Goal: Transaction & Acquisition: Obtain resource

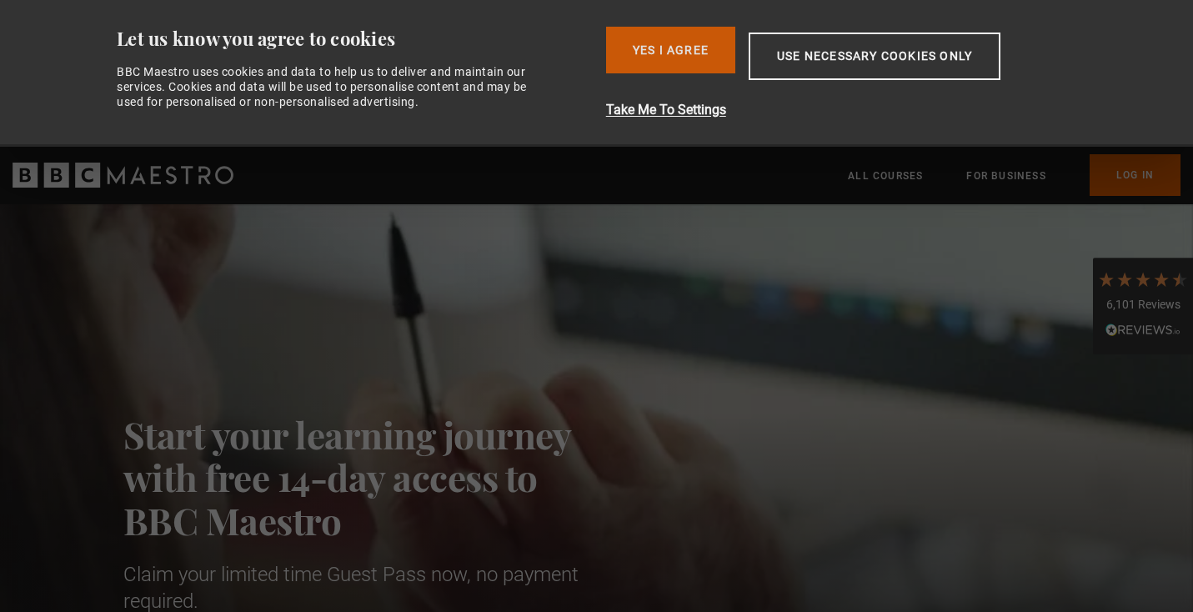
click at [694, 55] on button "Yes I Agree" at bounding box center [670, 50] width 129 height 47
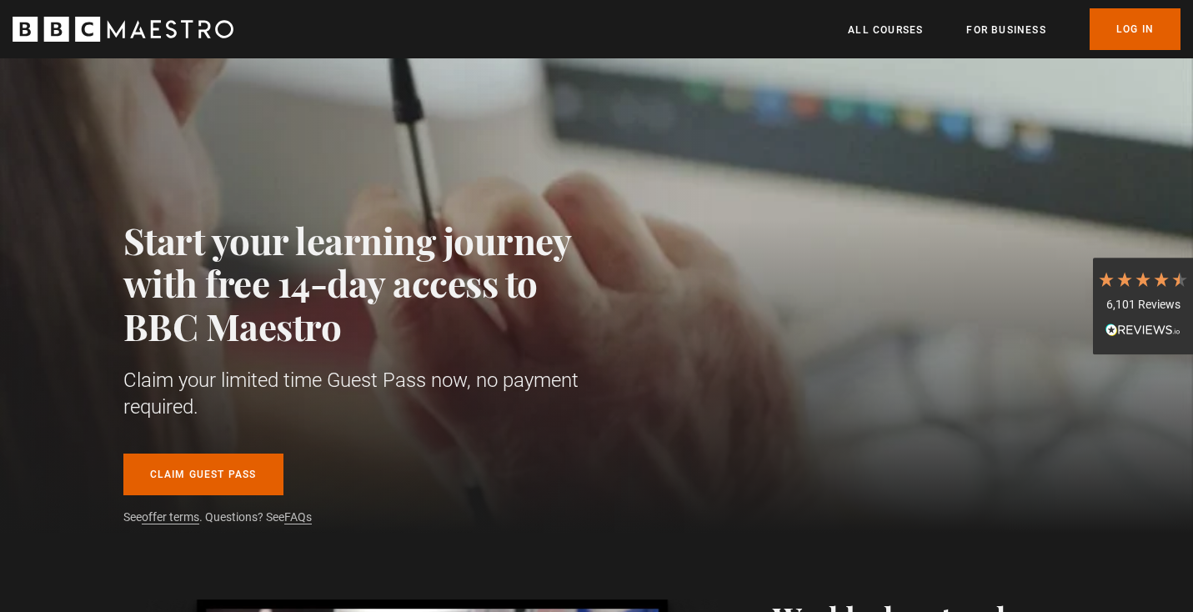
scroll to position [49, 0]
click at [223, 476] on link "Claim guest pass" at bounding box center [203, 474] width 160 height 42
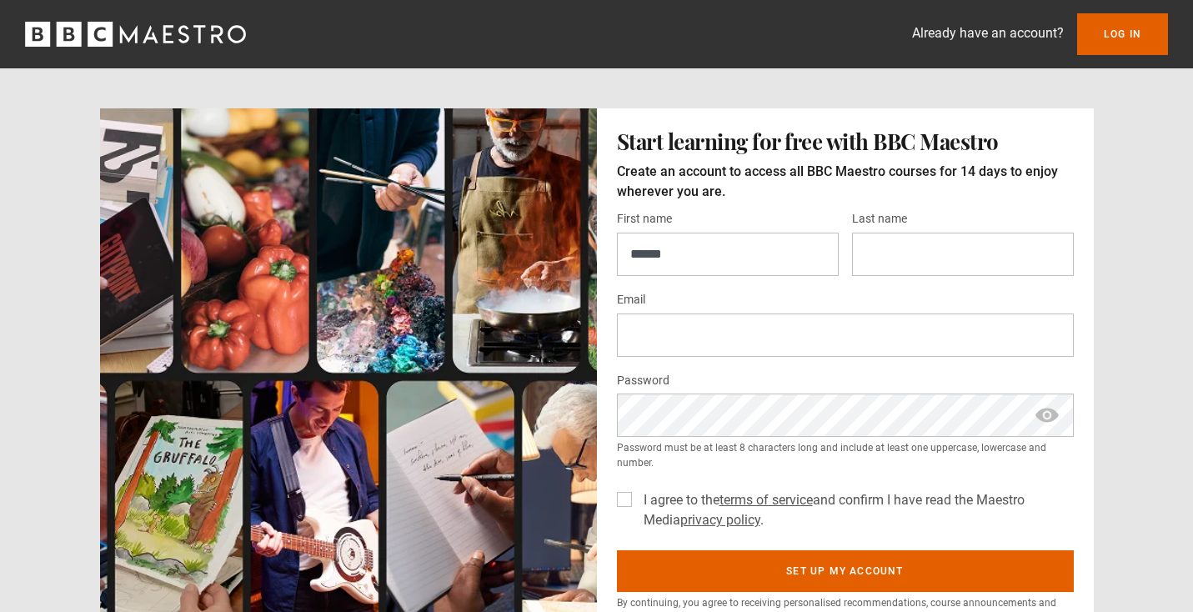
type input "******"
type input "********"
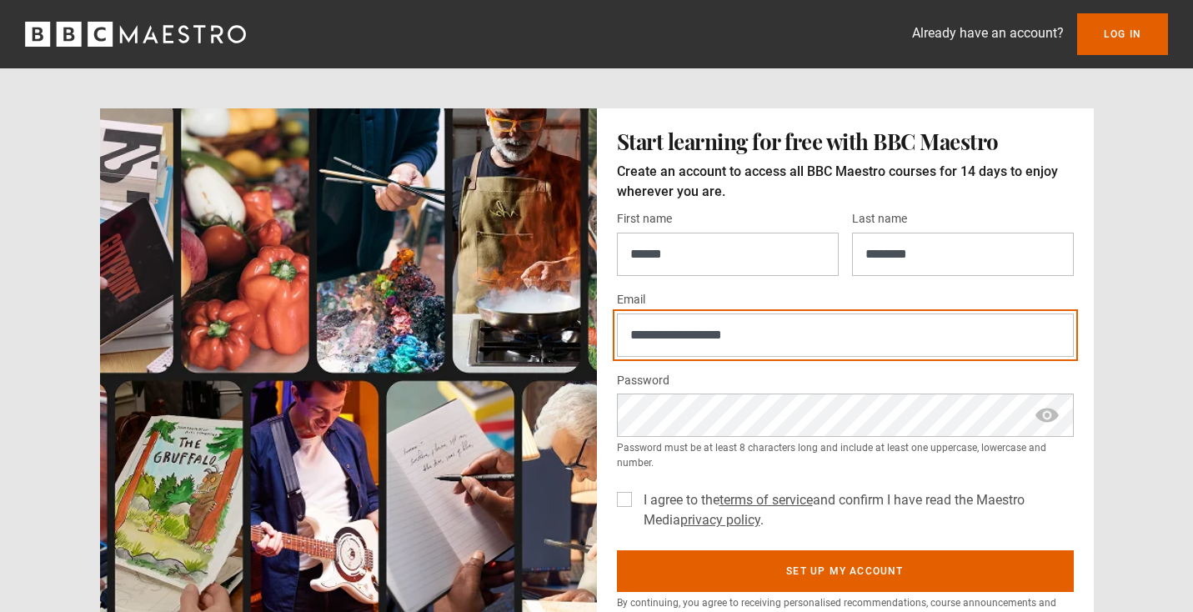
type input "**********"
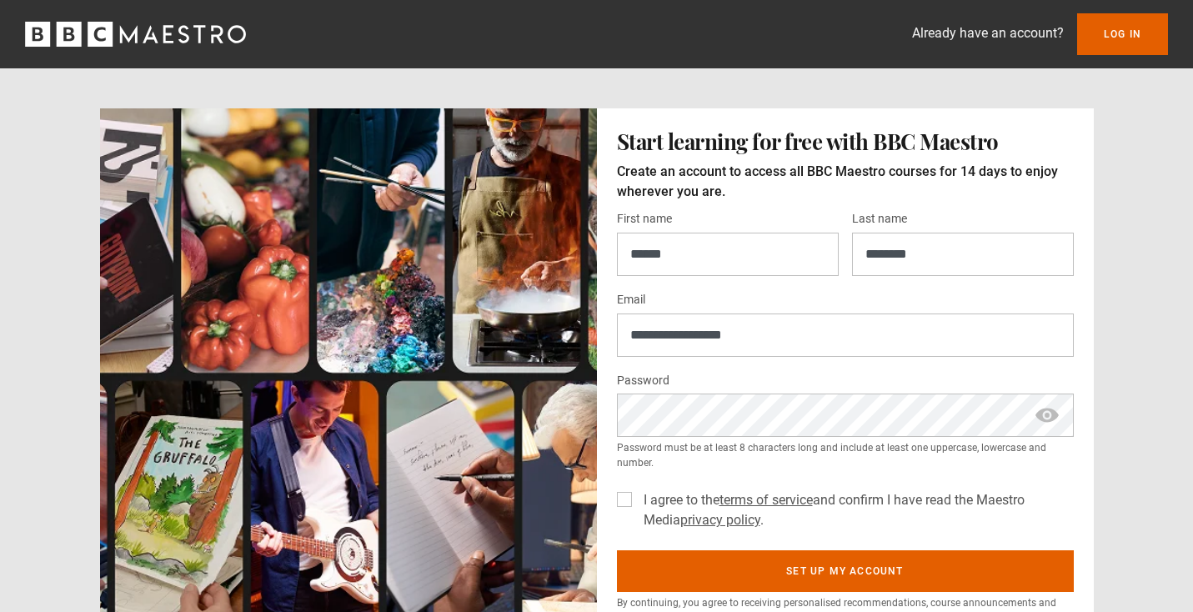
click at [1048, 413] on span "show password" at bounding box center [1047, 414] width 27 height 43
click at [637, 498] on label "I agree to the terms of service and confirm I have read the Maestro Media priva…" at bounding box center [855, 510] width 437 height 40
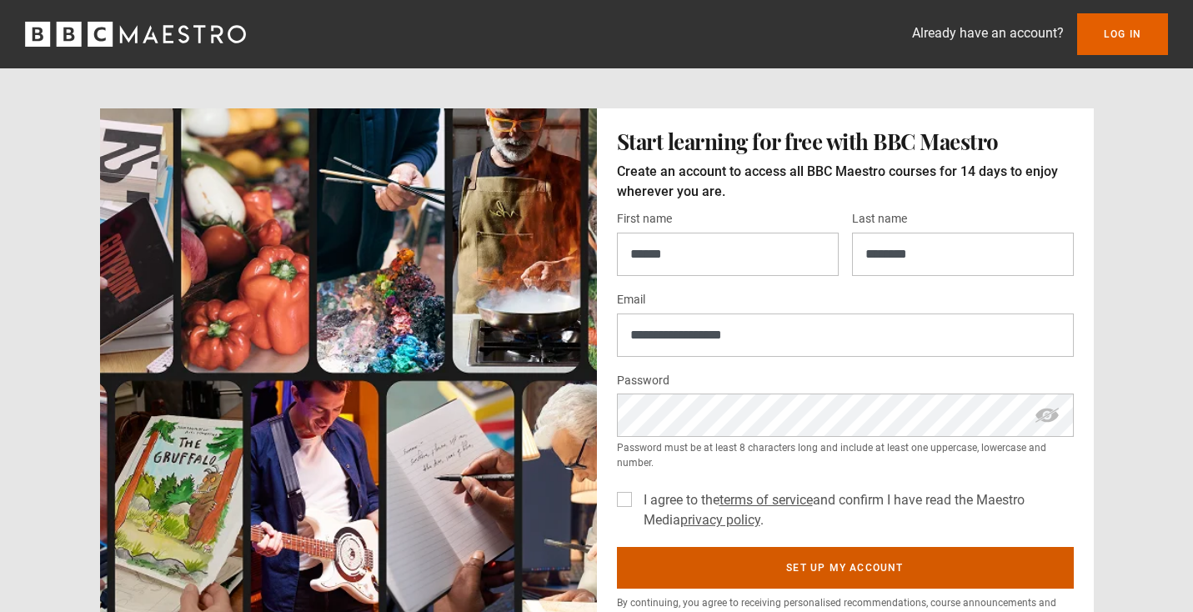
click at [871, 570] on button "Set up my account" at bounding box center [845, 568] width 457 height 42
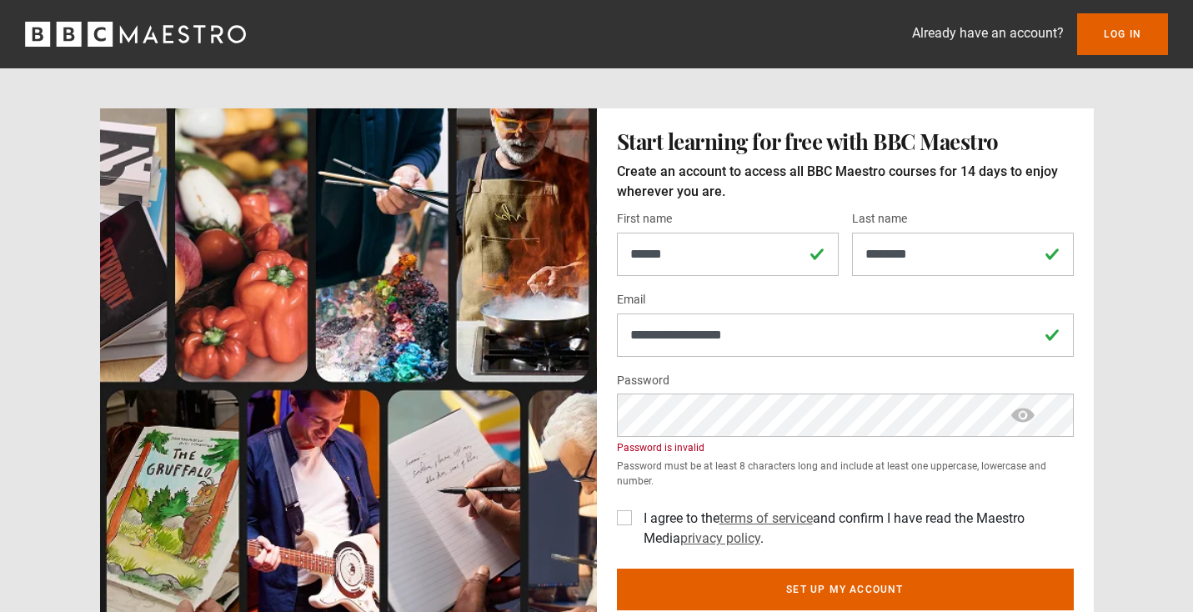
click at [1025, 413] on span "show password" at bounding box center [1023, 414] width 27 height 43
click at [1025, 413] on span "hide password" at bounding box center [1023, 414] width 27 height 43
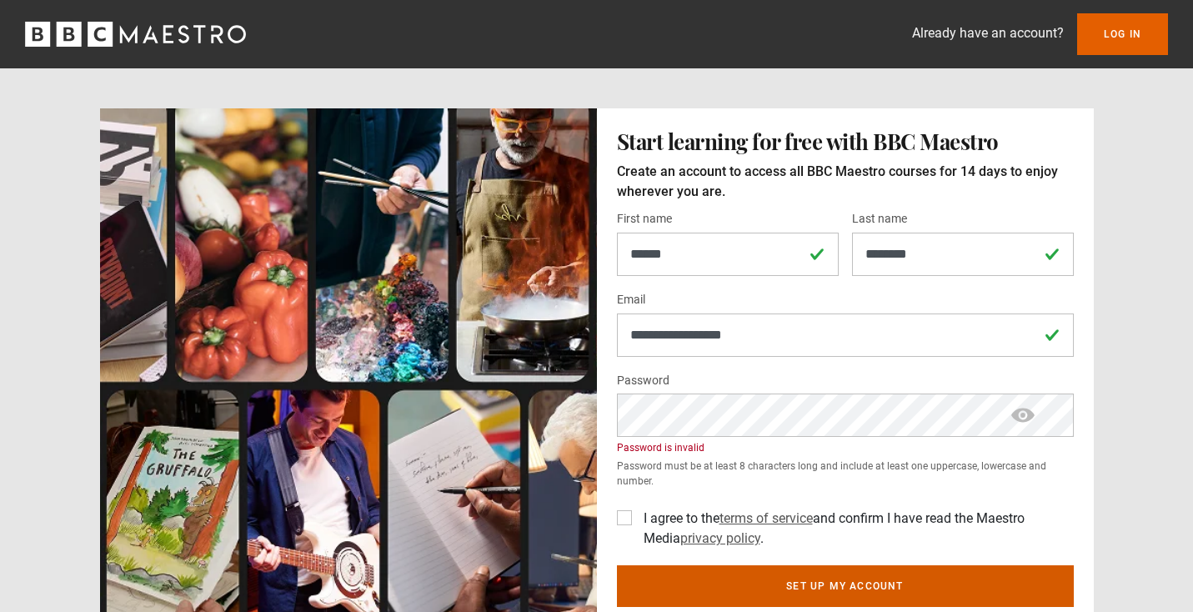
click at [724, 589] on button "Set up my account" at bounding box center [845, 586] width 457 height 42
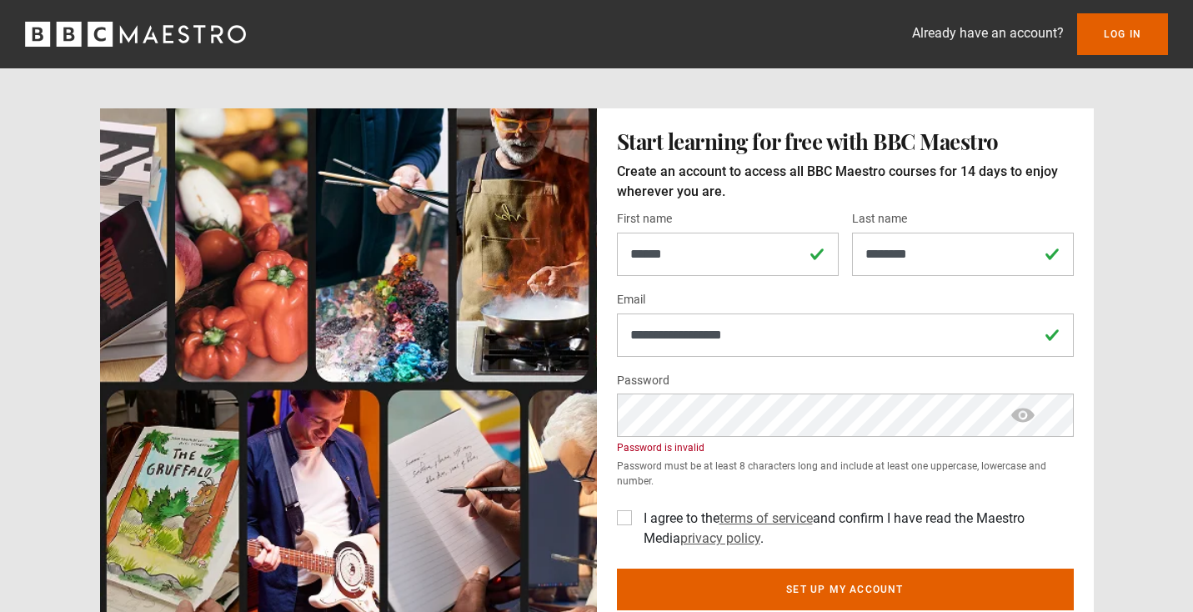
click at [1027, 413] on span "show password" at bounding box center [1023, 414] width 27 height 43
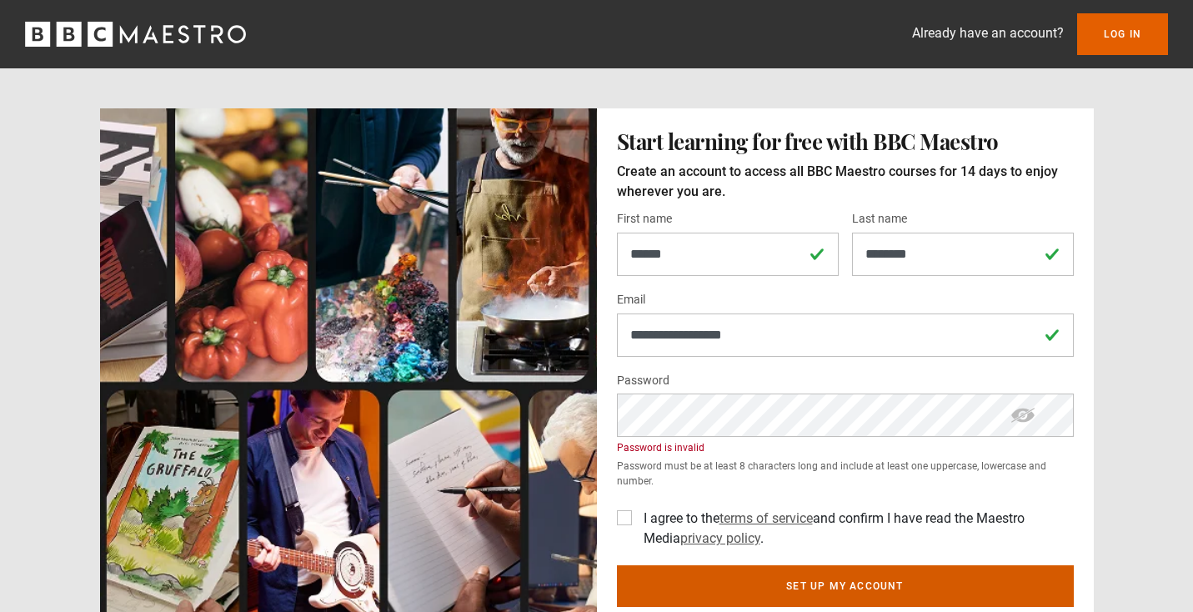
click at [845, 581] on button "Set up my account" at bounding box center [845, 586] width 457 height 42
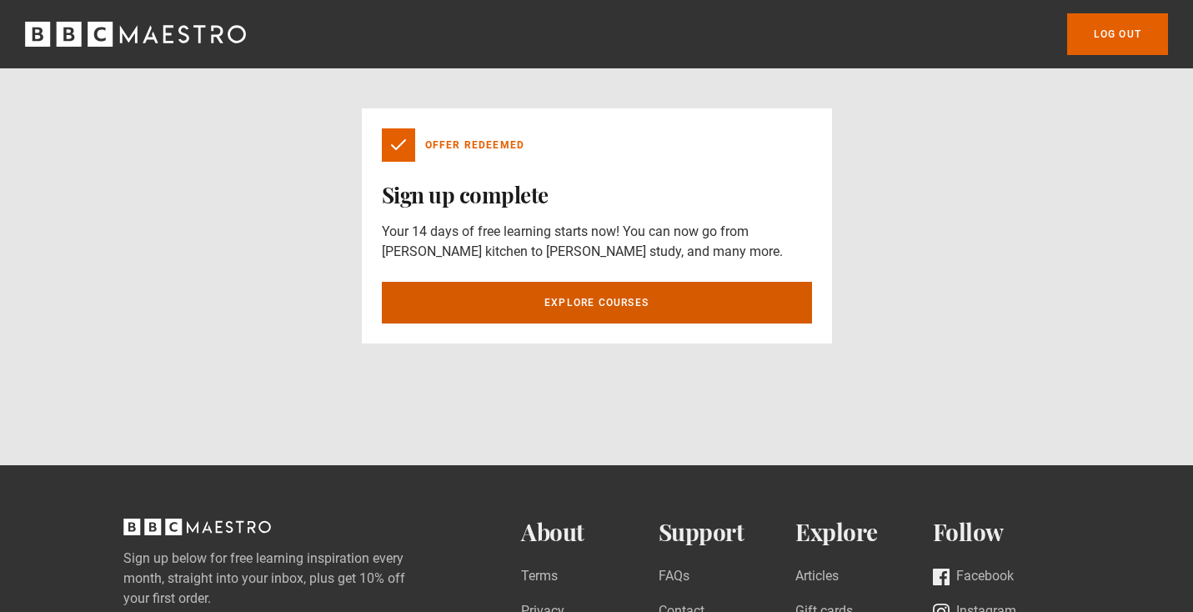
click at [617, 303] on link "Explore courses" at bounding box center [597, 303] width 430 height 42
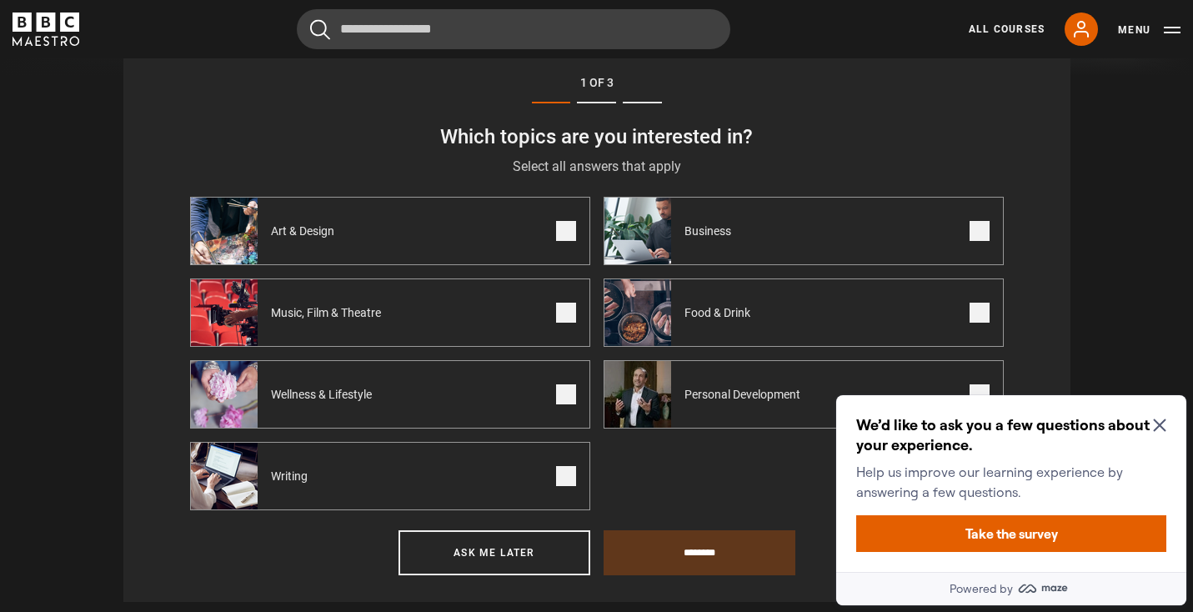
scroll to position [758, 0]
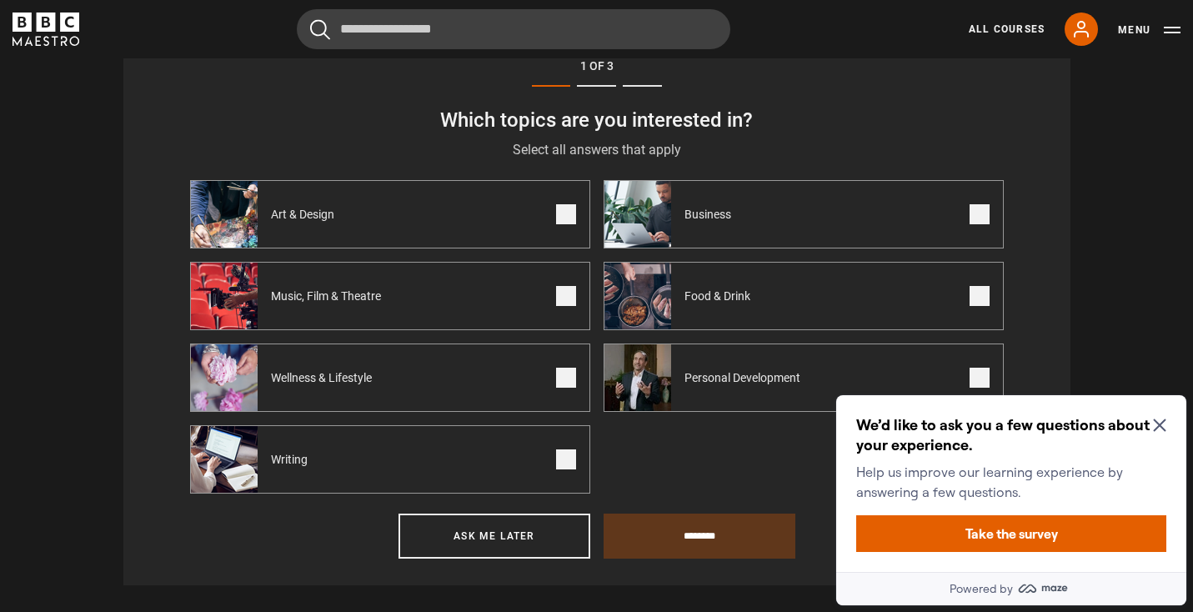
click at [471, 464] on label "Writing" at bounding box center [390, 459] width 400 height 68
click at [731, 537] on input "********" at bounding box center [700, 536] width 192 height 45
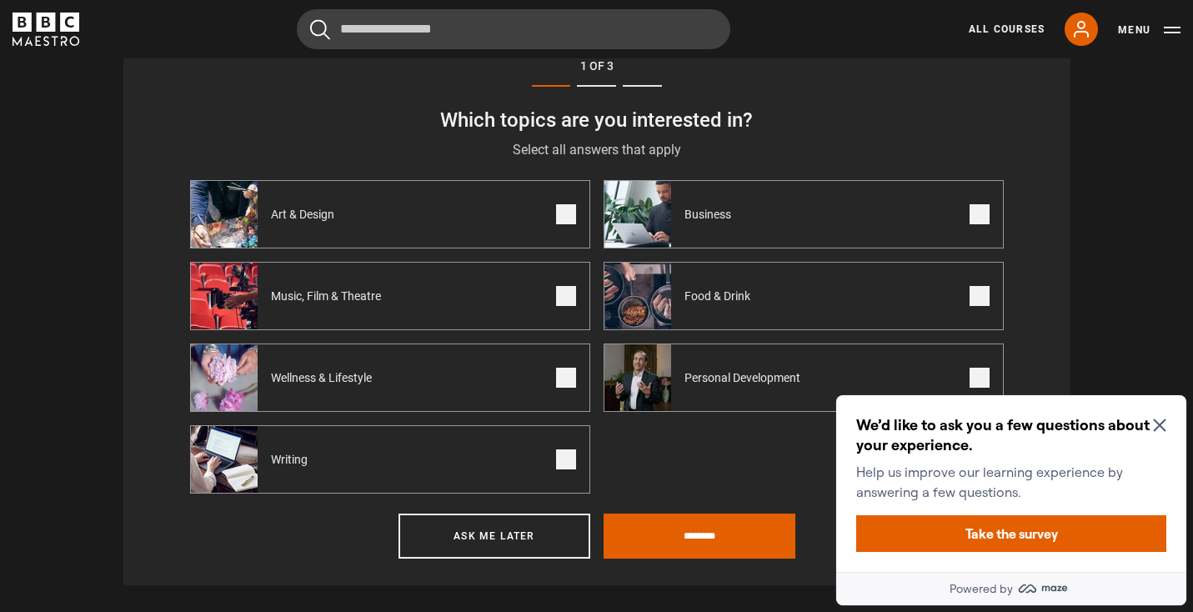
scroll to position [669, 0]
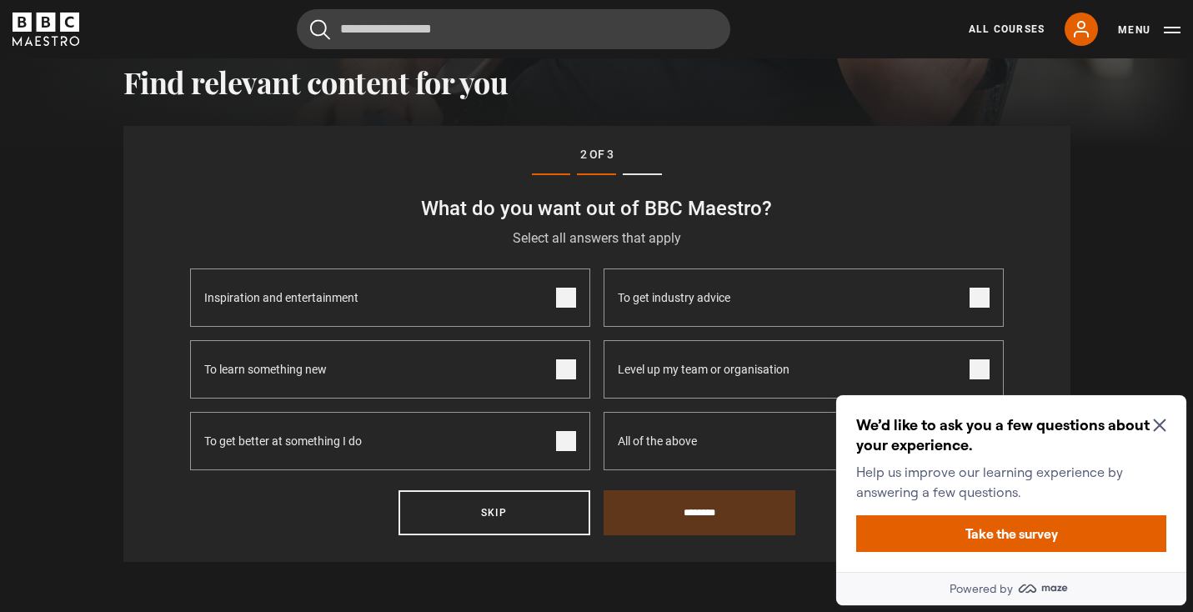
click at [1154, 418] on icon "Close Maze Prompt" at bounding box center [1159, 424] width 13 height 13
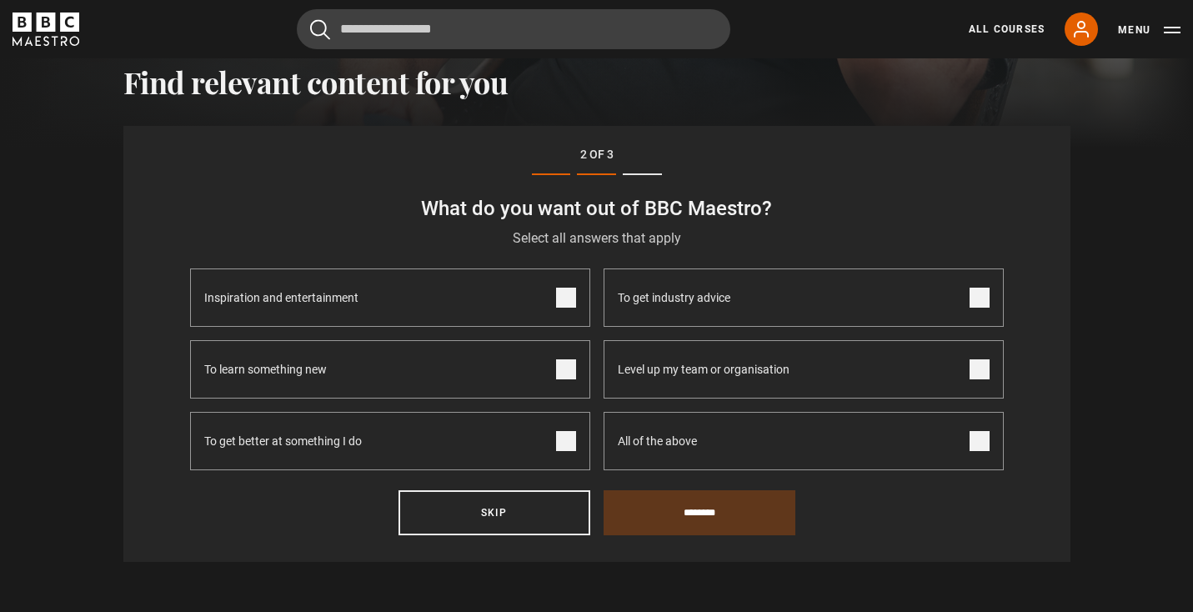
click at [866, 421] on label "All of the above" at bounding box center [804, 441] width 400 height 58
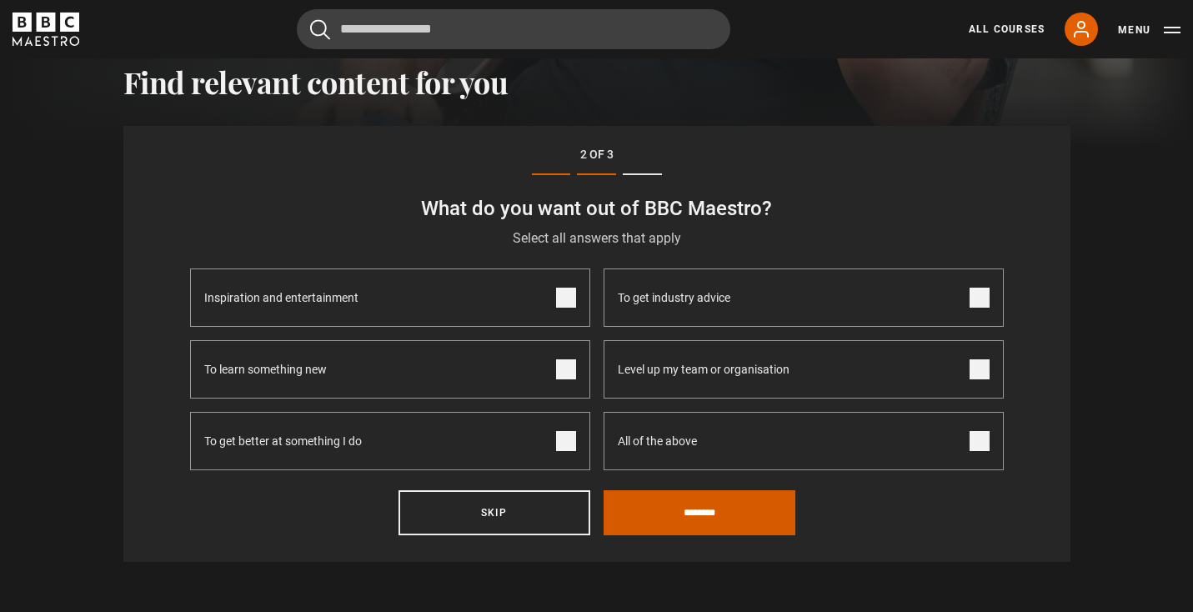
click at [699, 519] on input "********" at bounding box center [700, 512] width 192 height 45
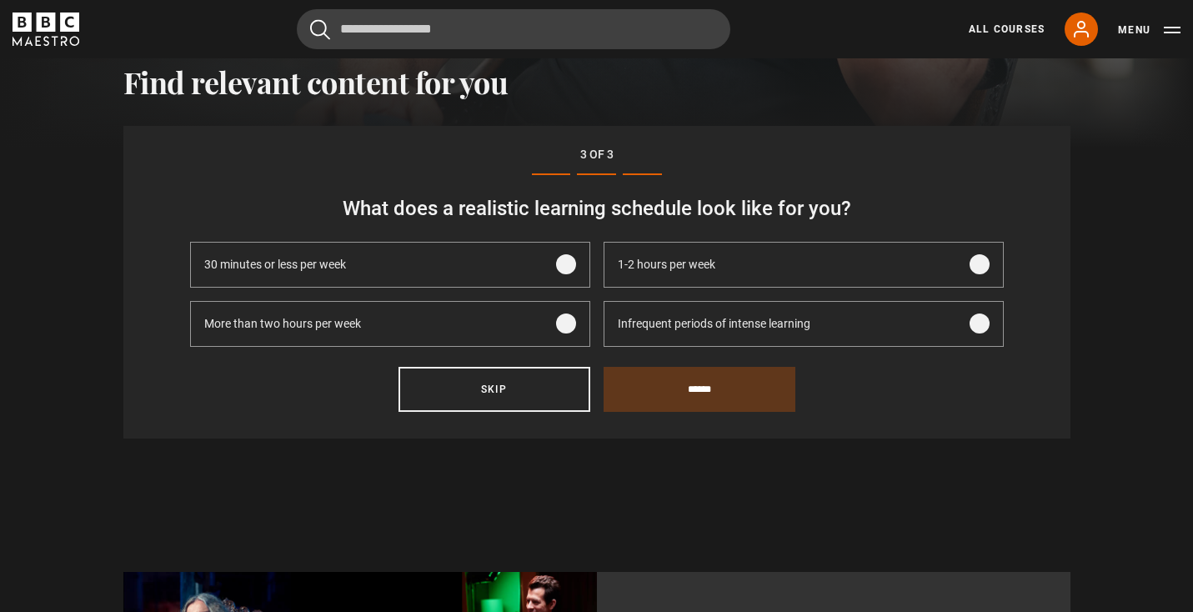
click at [793, 323] on span "Infrequent periods of intense learning" at bounding box center [714, 324] width 193 height 18
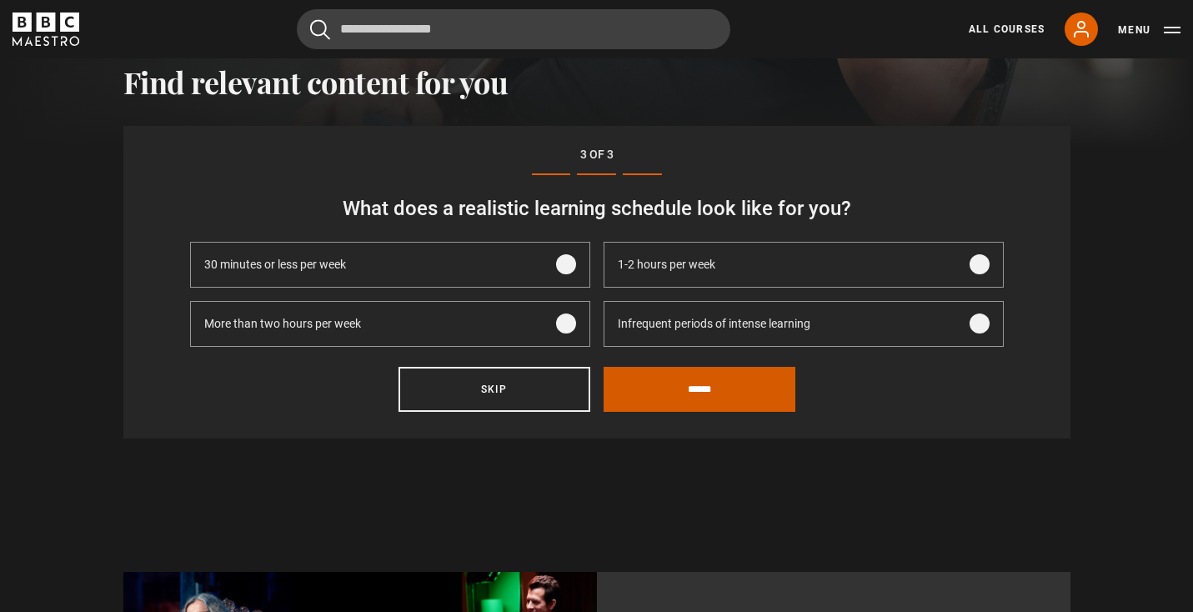
click at [713, 401] on input "******" at bounding box center [700, 389] width 192 height 45
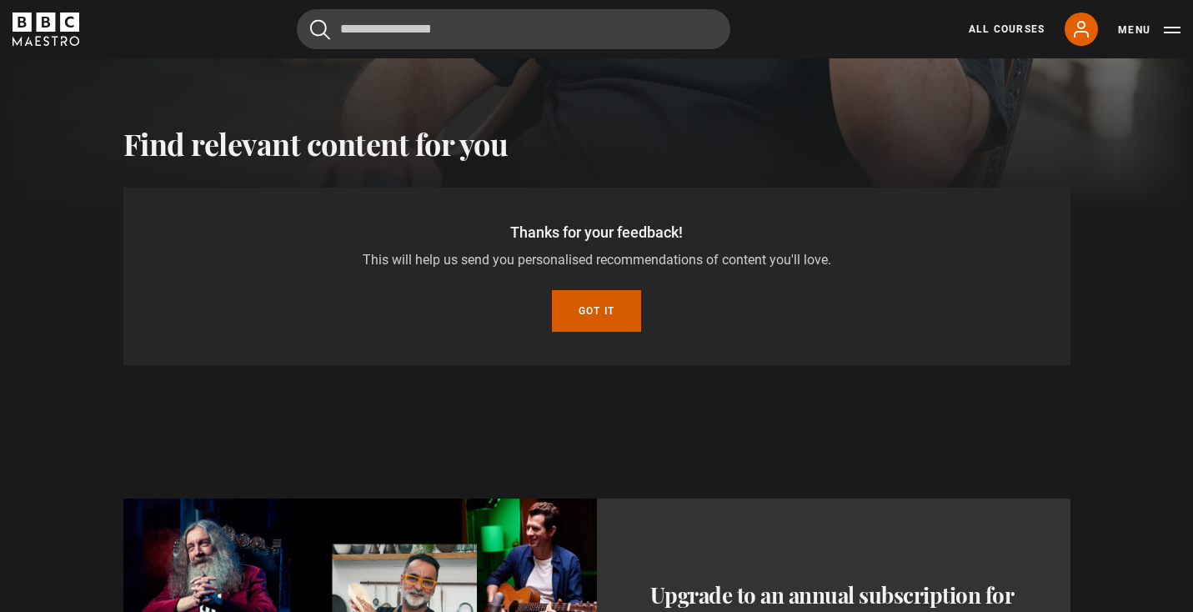
click at [596, 321] on button "Got it" at bounding box center [596, 311] width 89 height 42
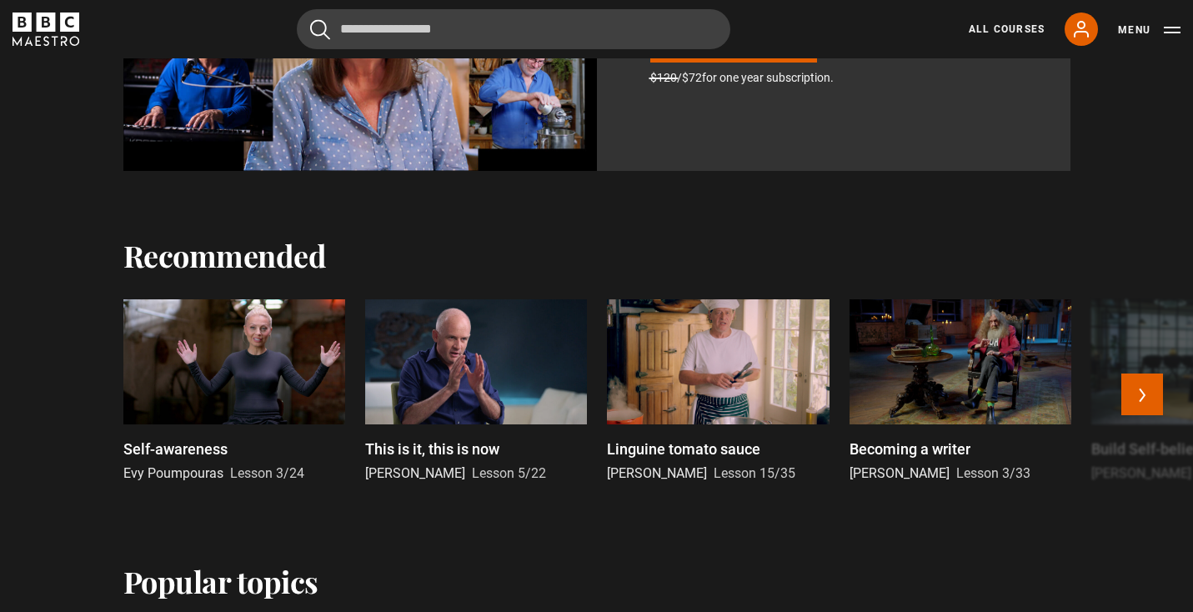
scroll to position [1194, 0]
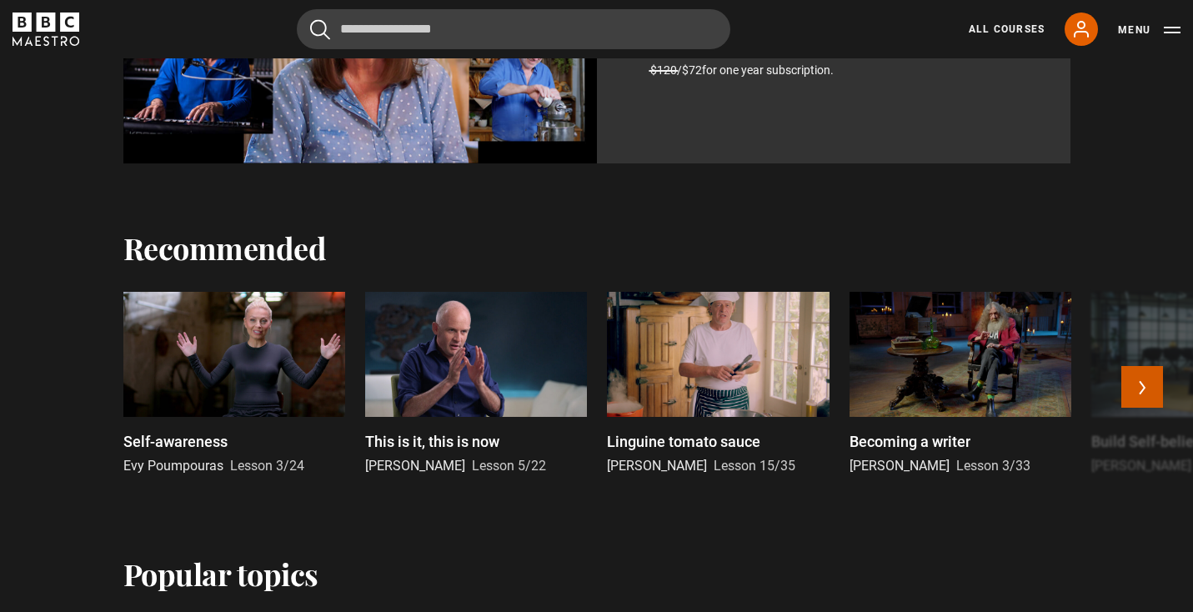
click at [1143, 388] on button "Next" at bounding box center [1142, 387] width 42 height 42
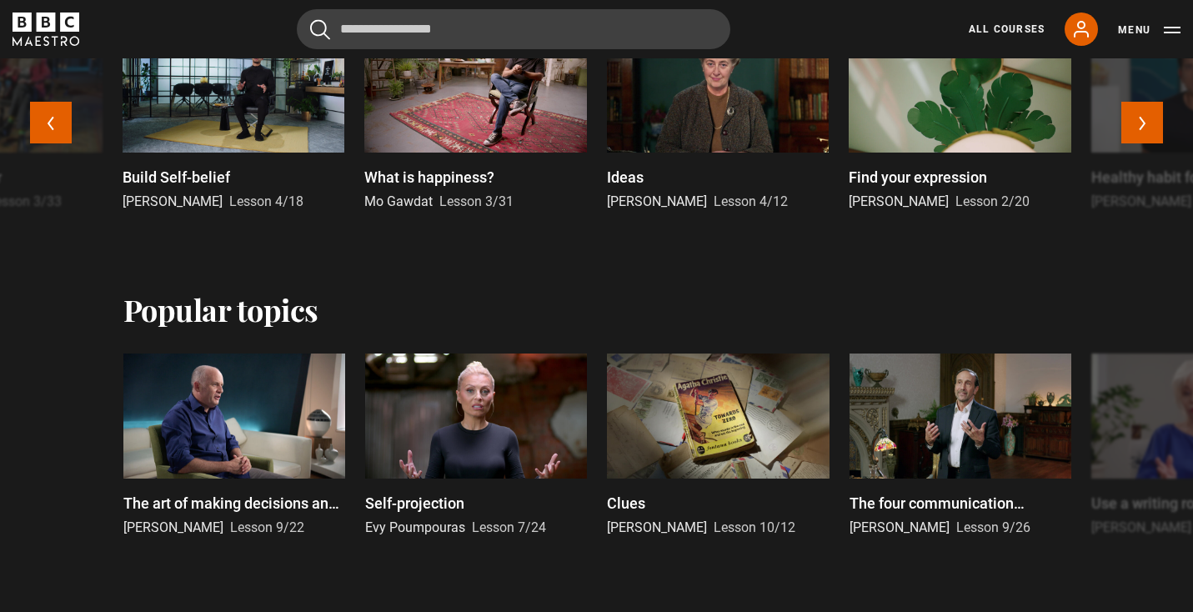
scroll to position [1461, 0]
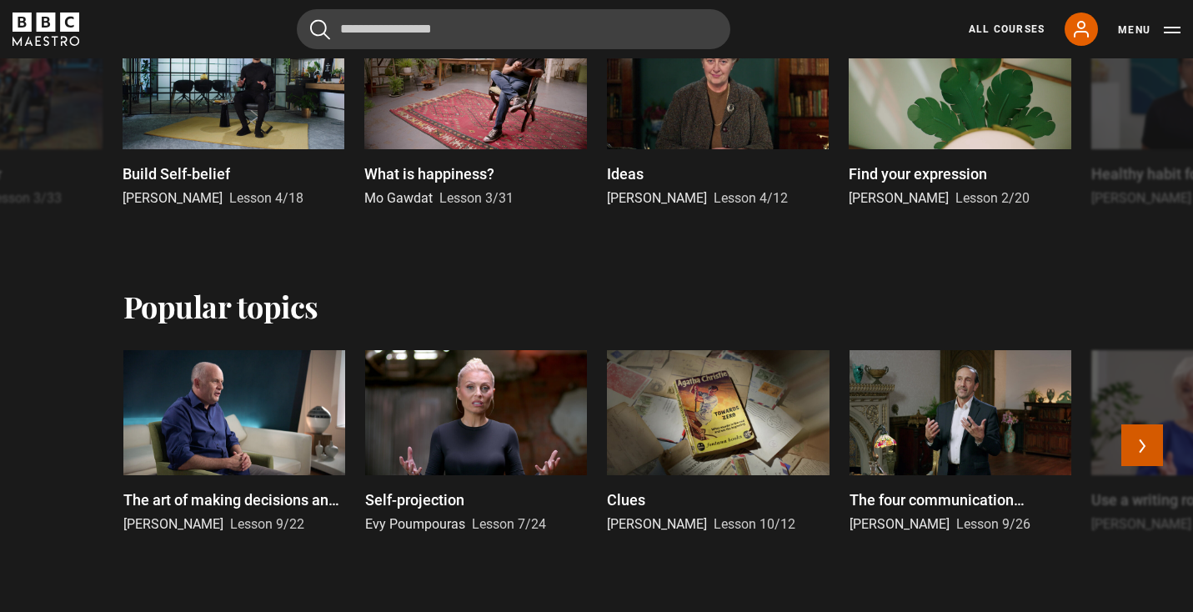
click at [1142, 443] on button "Next" at bounding box center [1142, 445] width 42 height 42
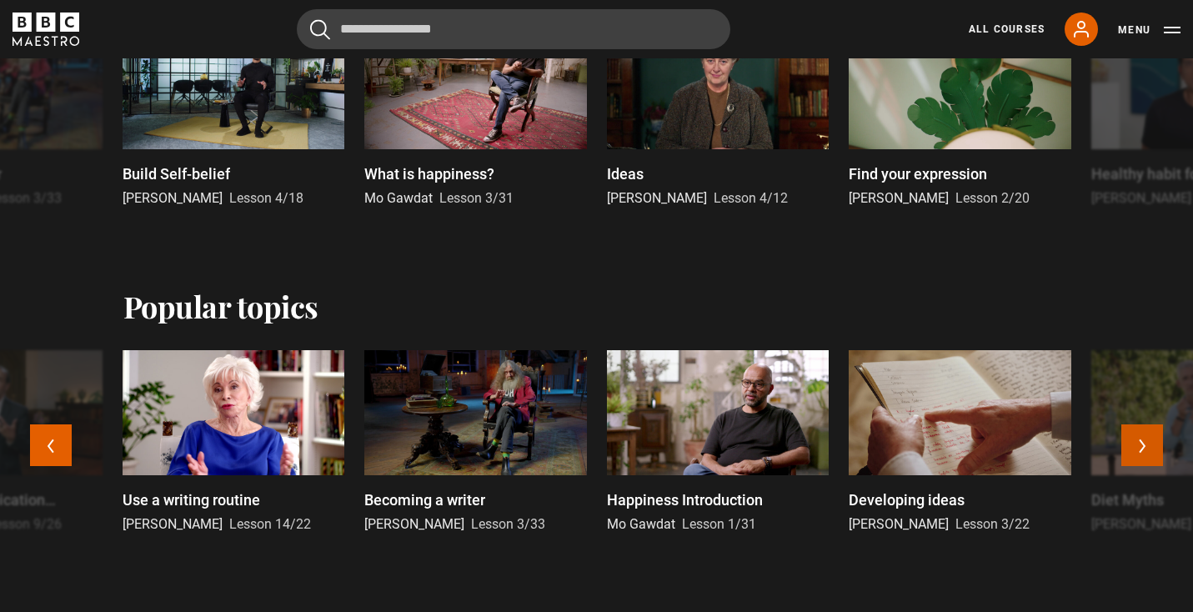
click at [1142, 443] on button "Next" at bounding box center [1142, 445] width 42 height 42
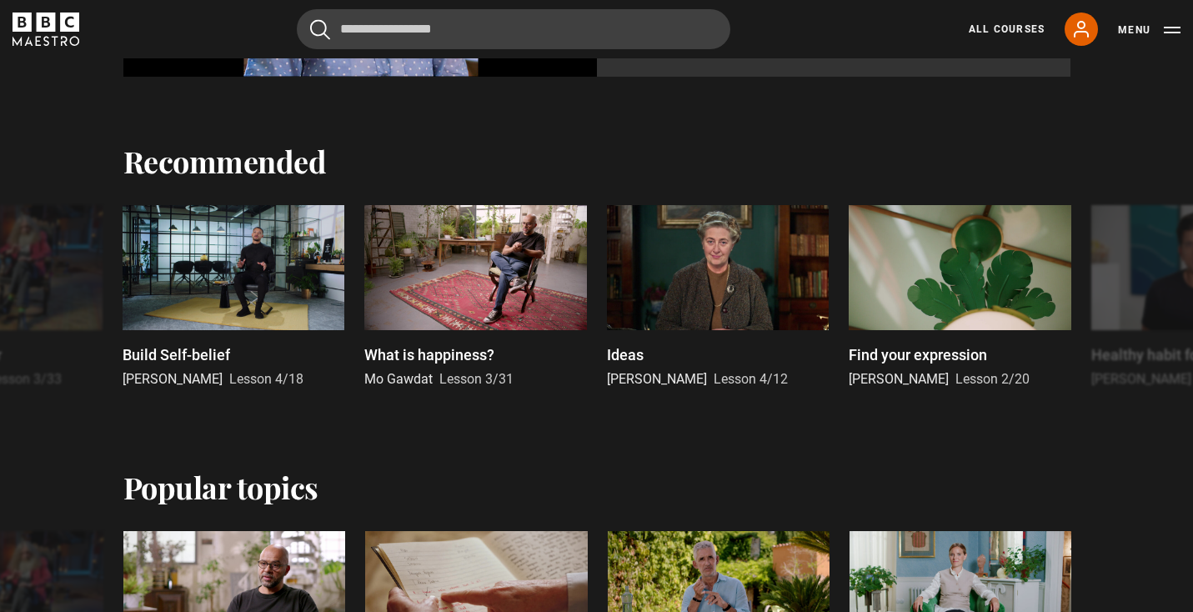
scroll to position [1283, 0]
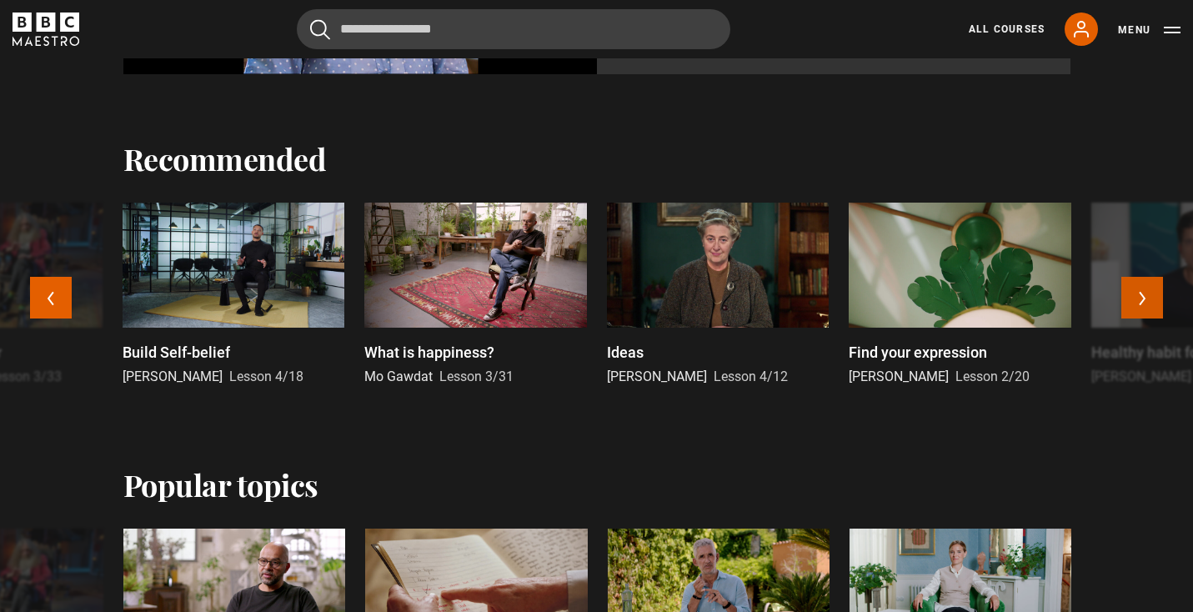
click at [1139, 298] on button "Next" at bounding box center [1142, 298] width 42 height 42
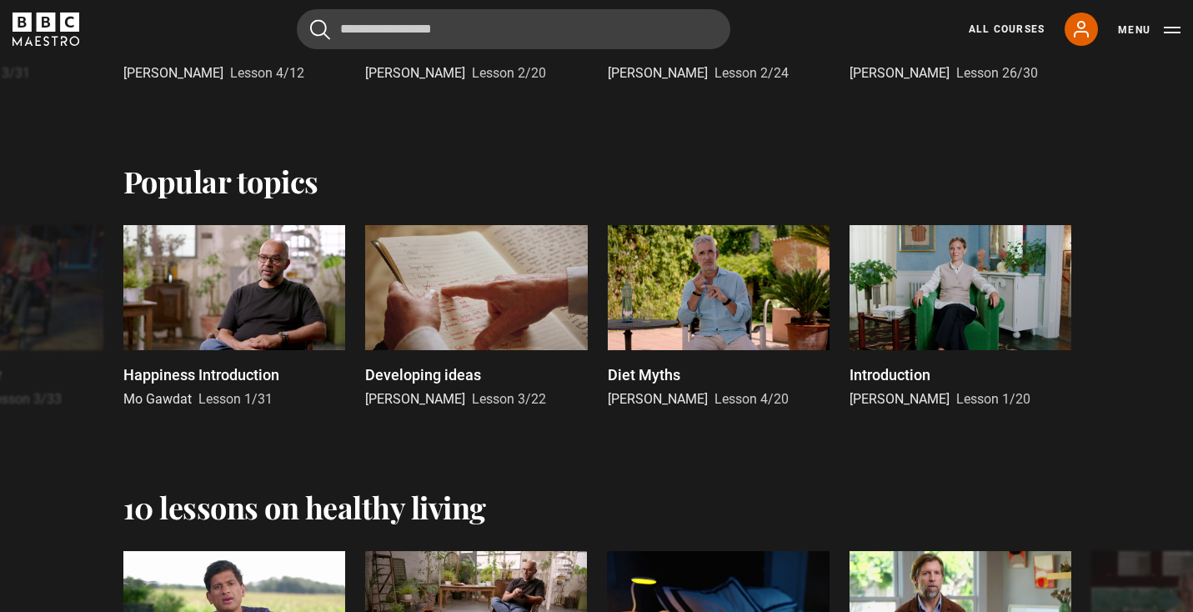
scroll to position [1590, 0]
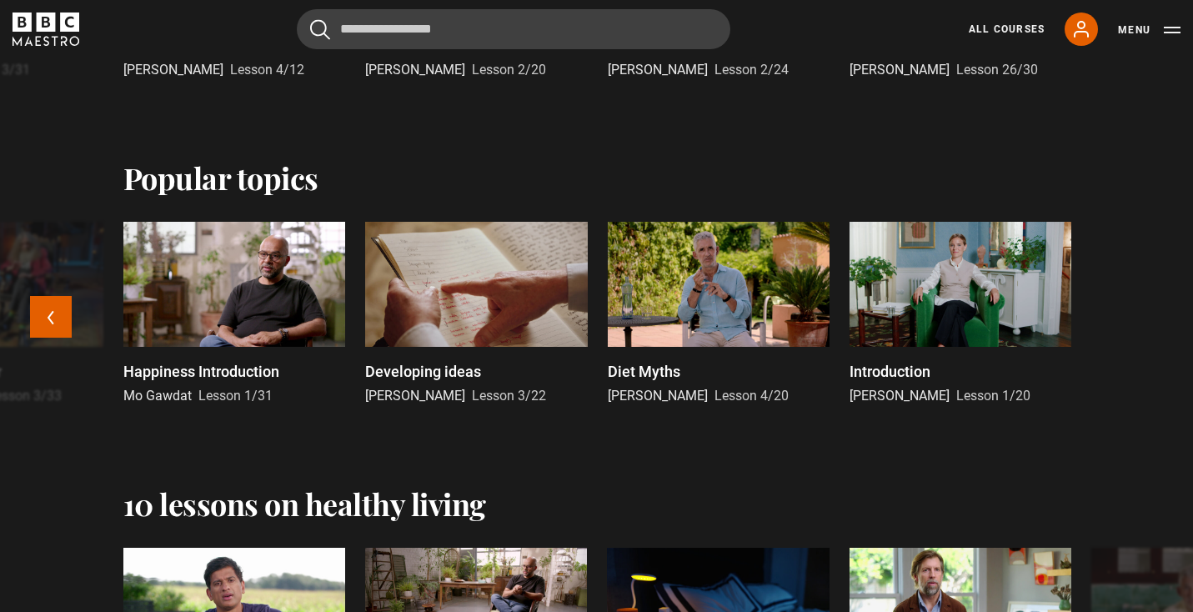
click at [482, 327] on div at bounding box center [476, 284] width 222 height 125
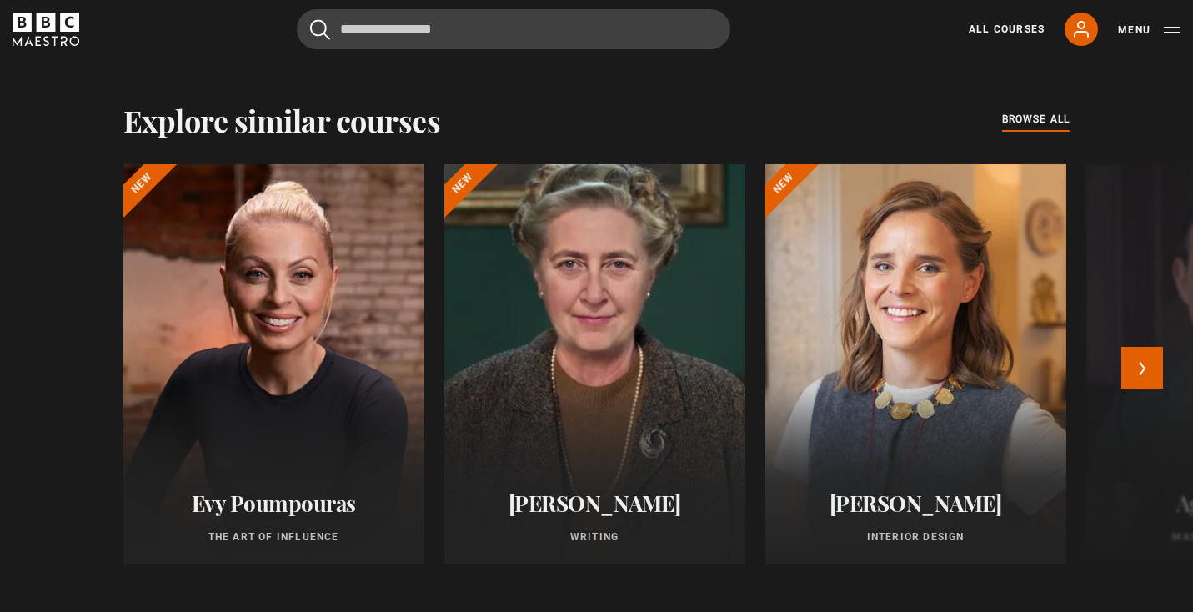
scroll to position [1568, 0]
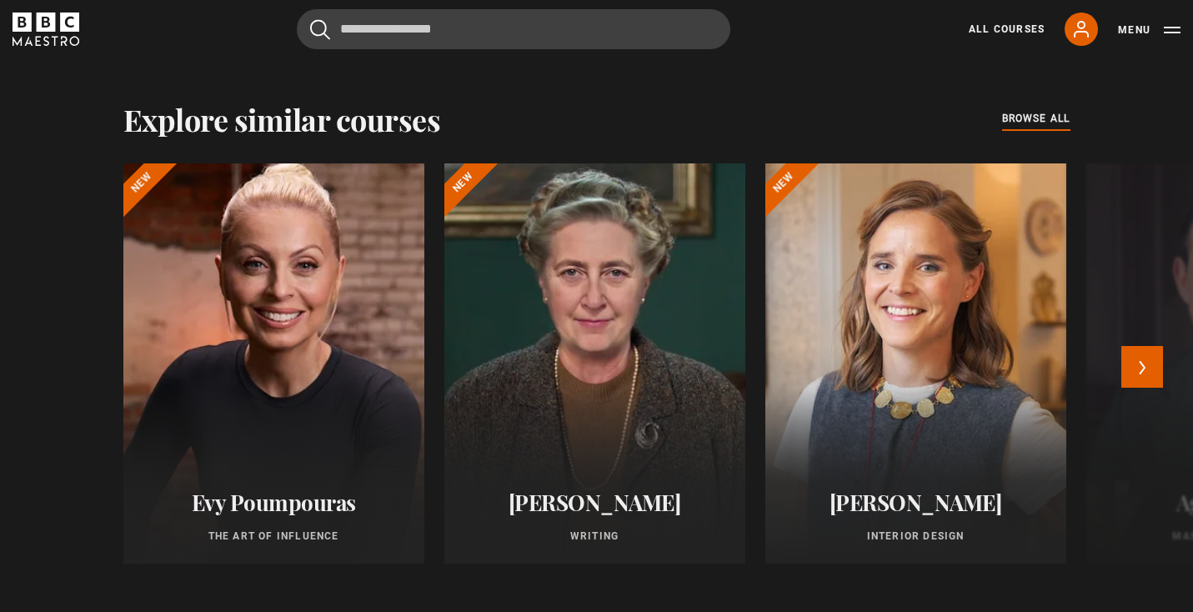
click at [325, 379] on div at bounding box center [273, 363] width 331 height 440
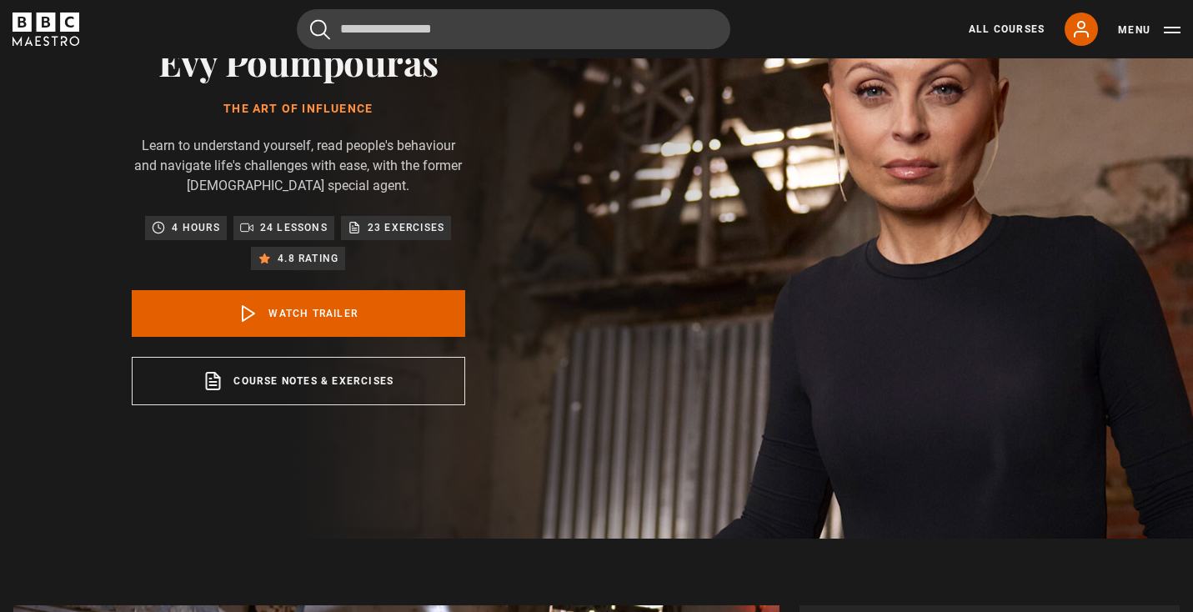
scroll to position [244, 0]
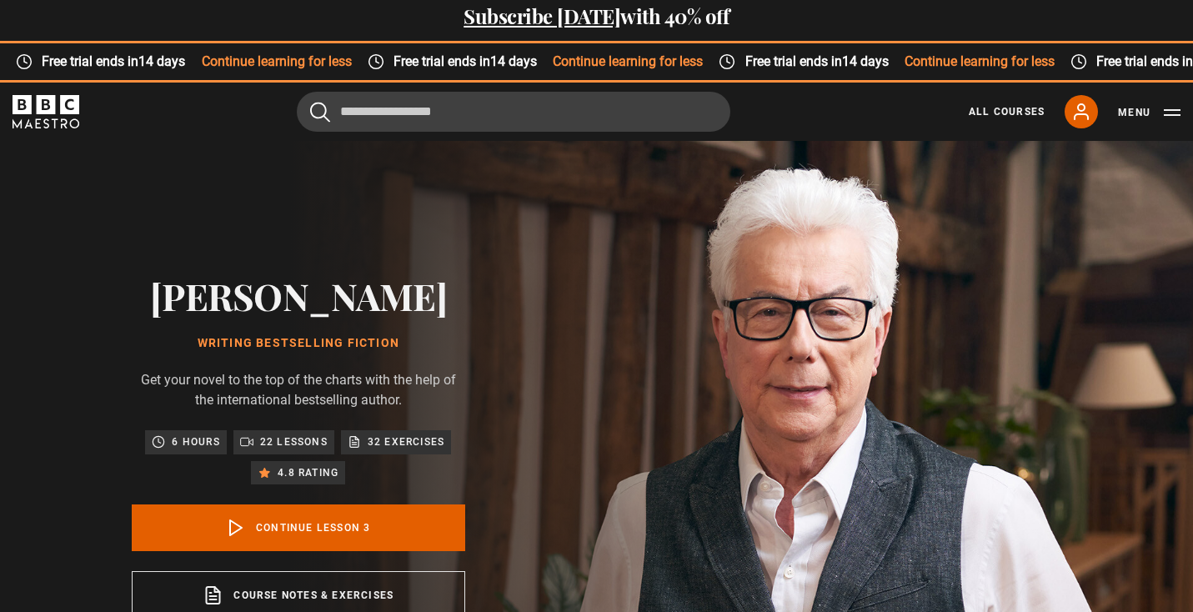
scroll to position [11, 0]
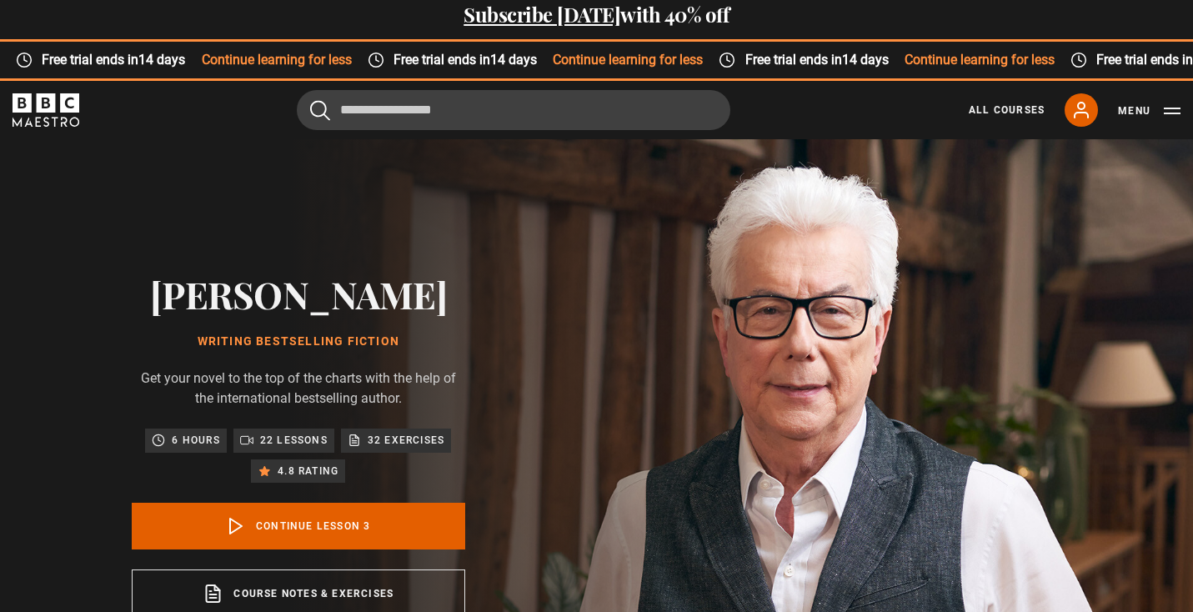
click at [1177, 108] on button "Menu" at bounding box center [1149, 111] width 63 height 17
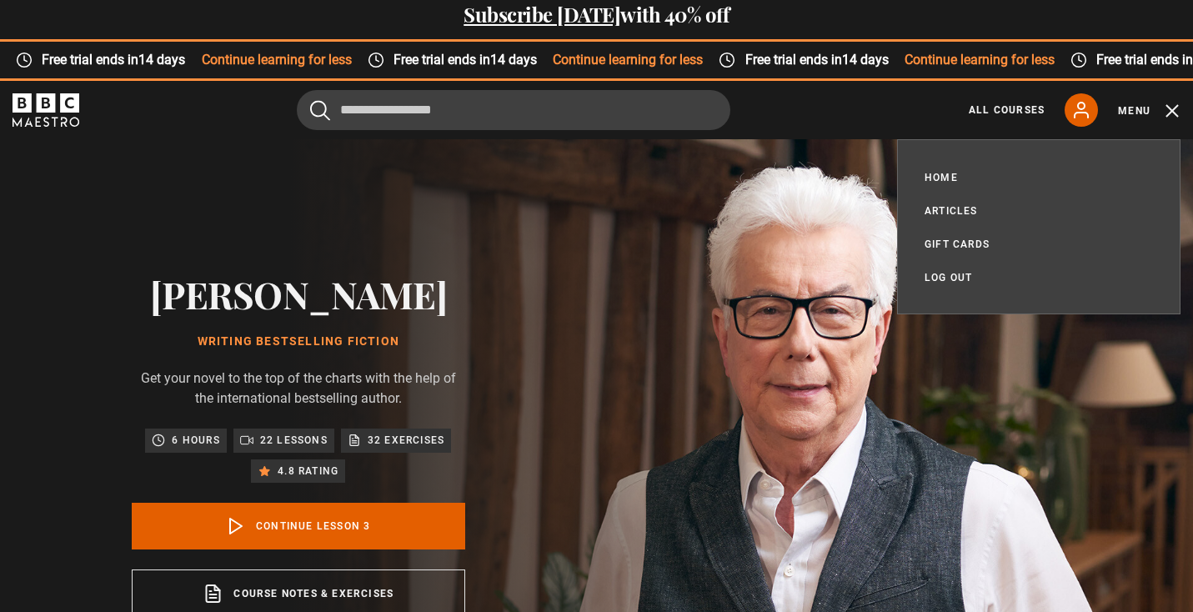
click at [594, 344] on div "Ken Follett Writing Bestselling Fiction Get your novel to the top of the charts…" at bounding box center [298, 445] width 597 height 612
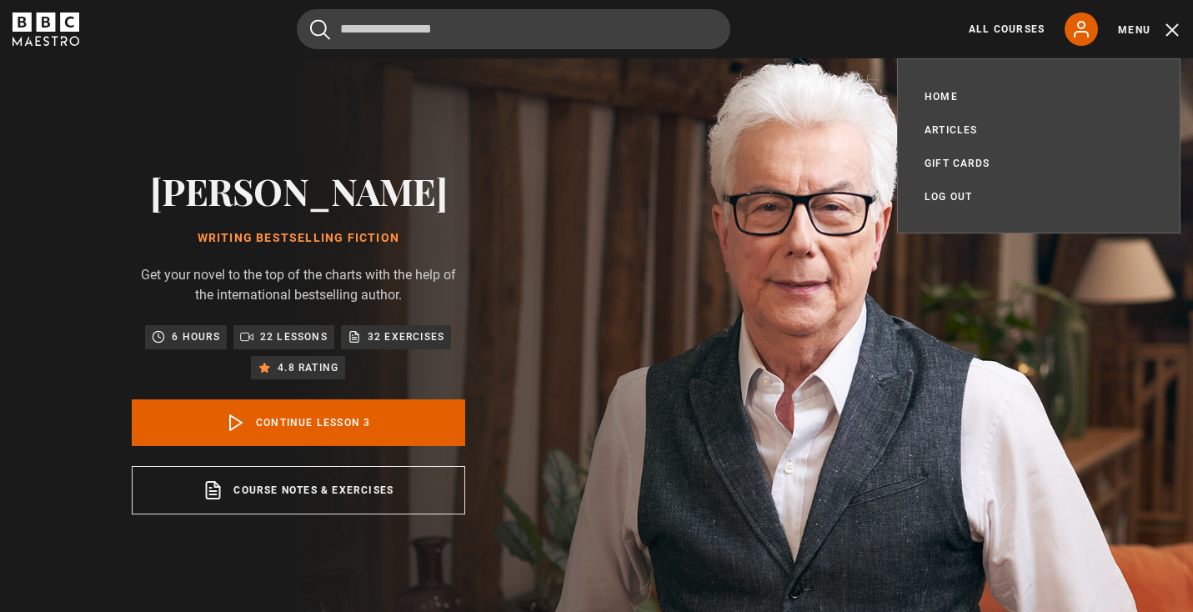
scroll to position [99, 0]
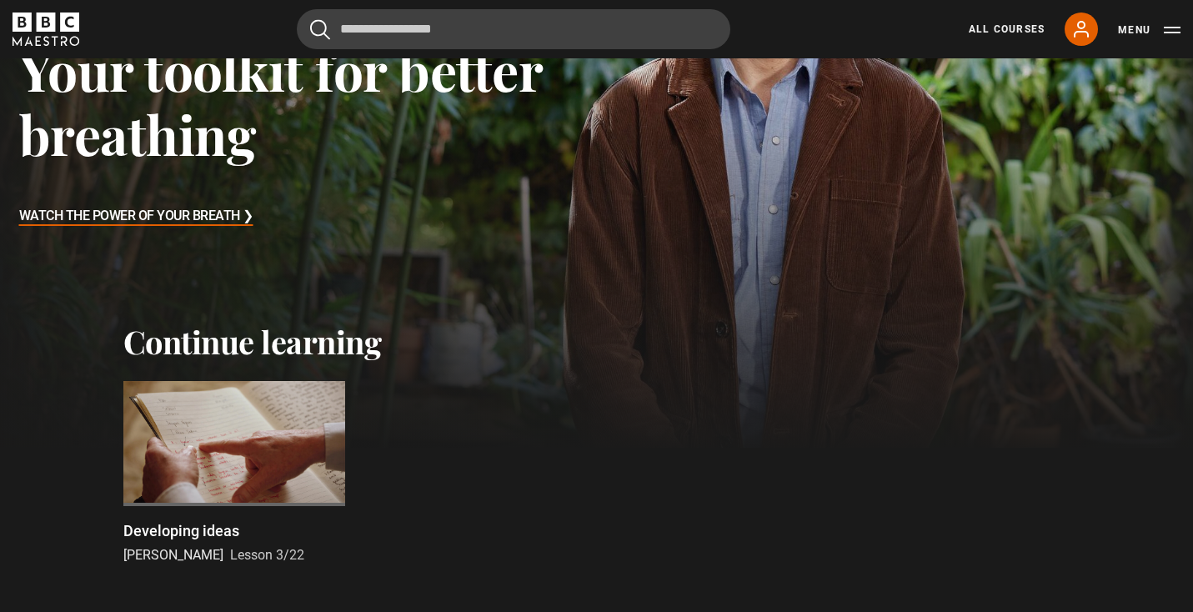
scroll to position [371, 0]
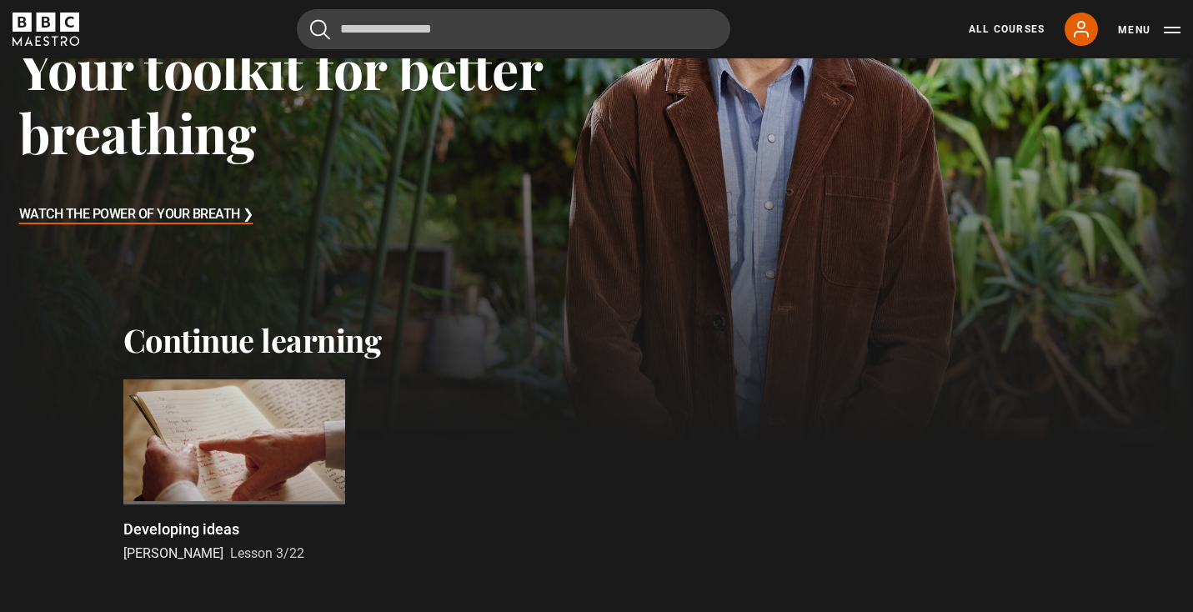
click at [240, 433] on div at bounding box center [234, 441] width 222 height 125
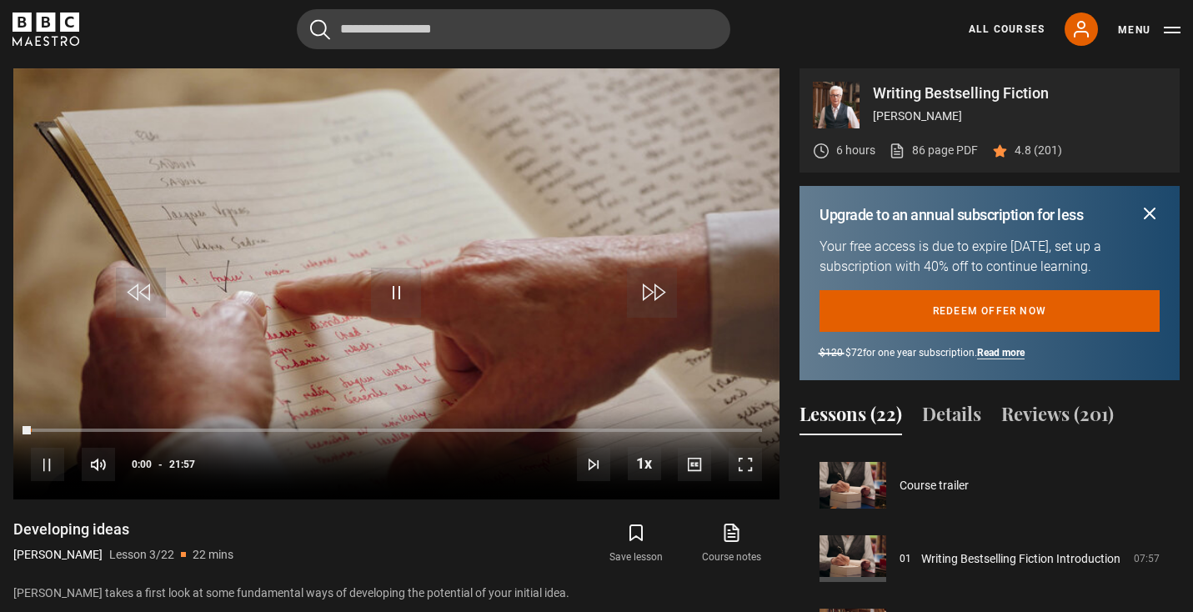
scroll to position [147, 0]
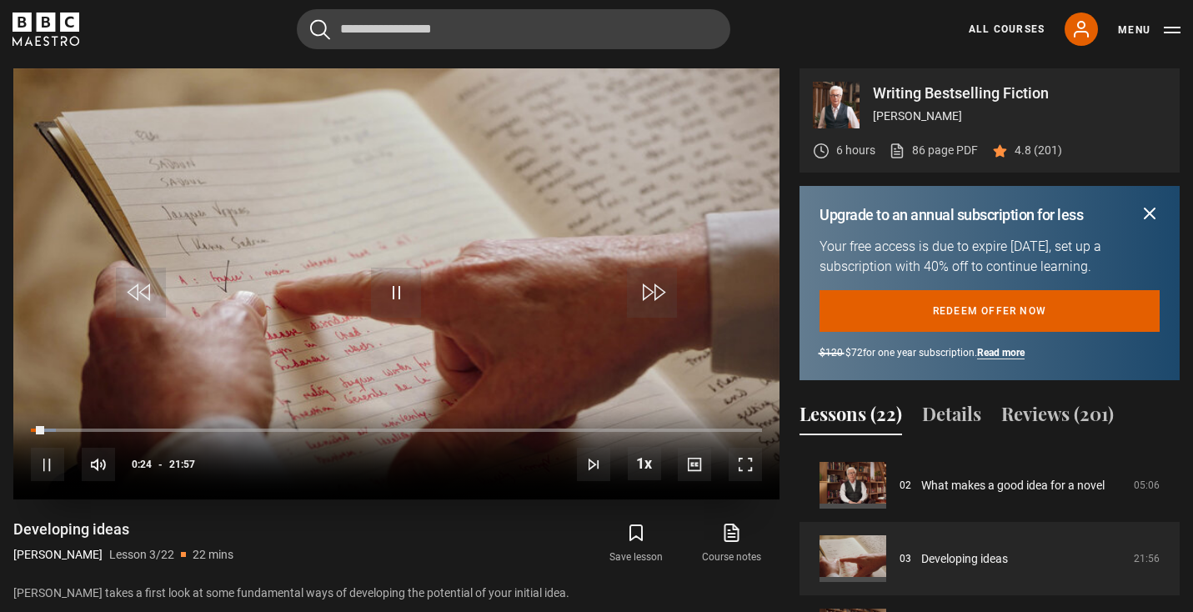
click at [348, 239] on video "Video Player" at bounding box center [396, 283] width 766 height 431
click at [398, 300] on span "Video Player" at bounding box center [396, 293] width 50 height 50
click at [406, 286] on span "Video Player" at bounding box center [396, 293] width 50 height 50
click at [36, 428] on div "00:19" at bounding box center [36, 430] width 11 height 5
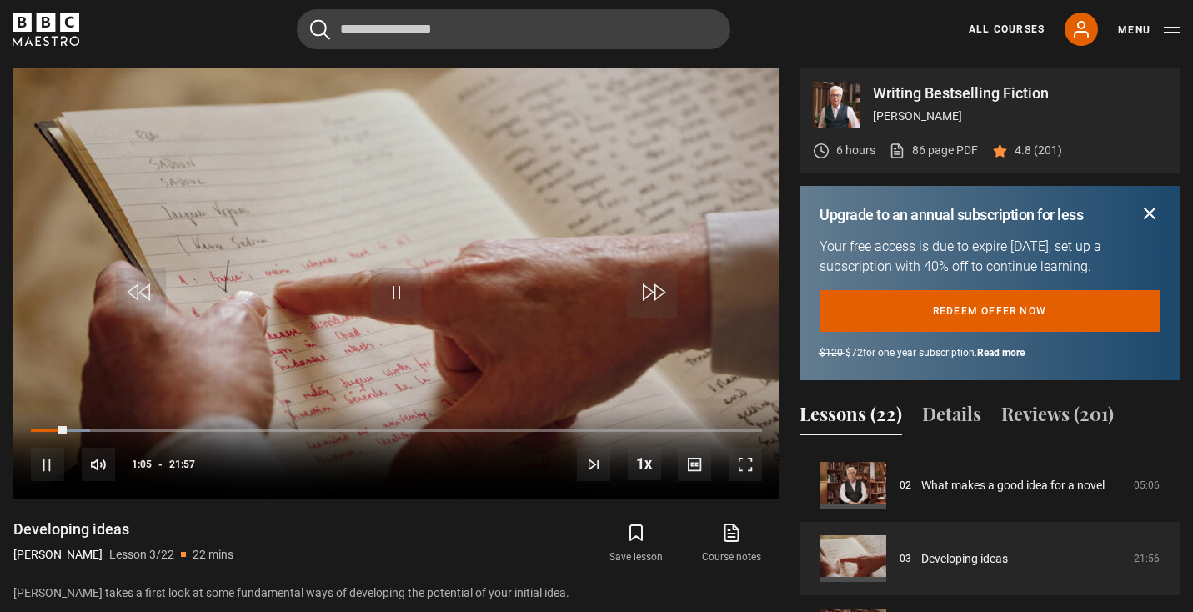
click at [729, 531] on icon at bounding box center [734, 530] width 10 height 13
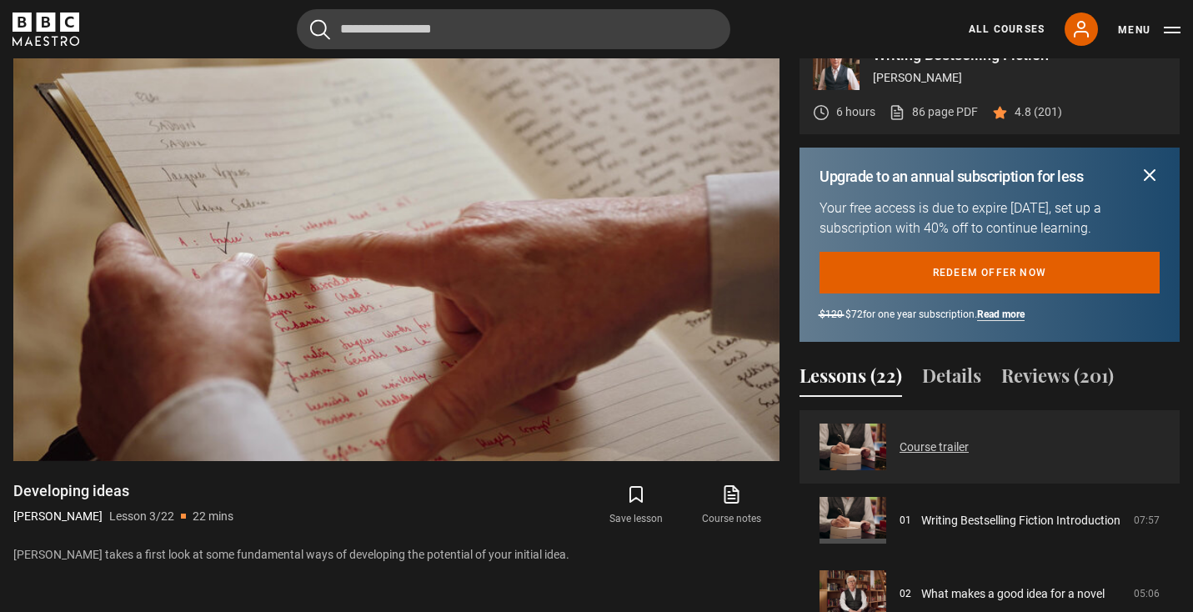
scroll to position [0, 0]
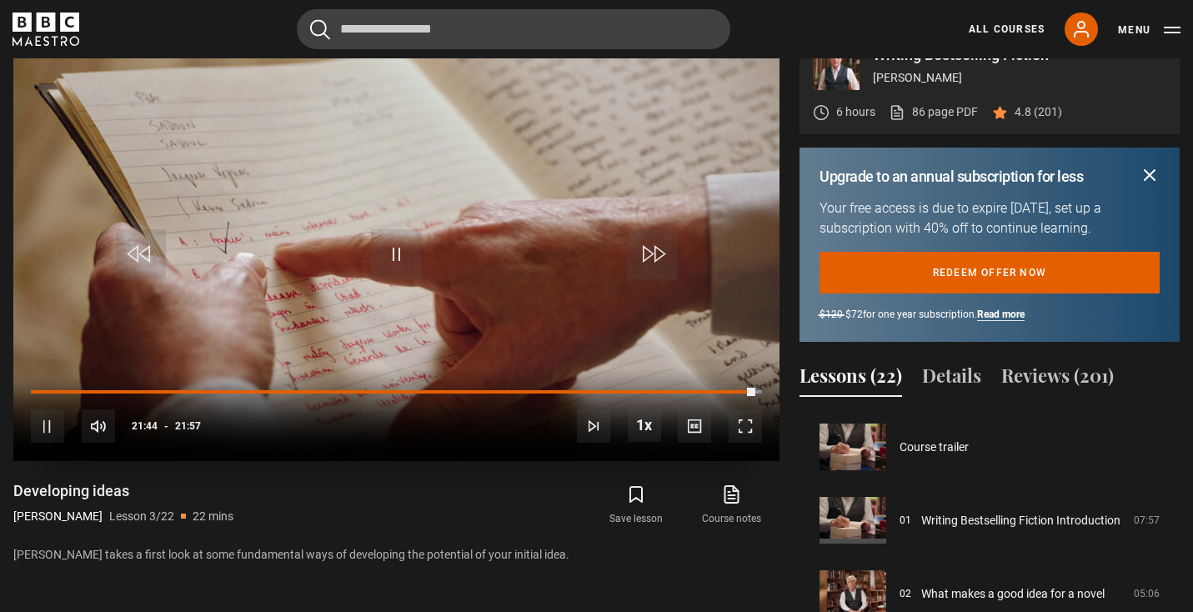
click at [51, 422] on span "Video Player" at bounding box center [47, 425] width 33 height 33
